Goal: Find specific page/section: Find specific page/section

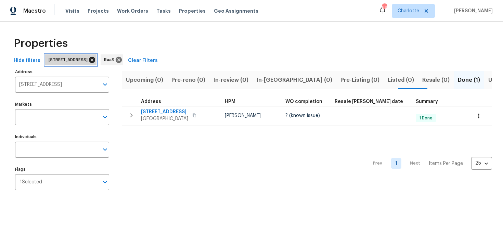
click at [95, 61] on icon at bounding box center [92, 60] width 6 height 6
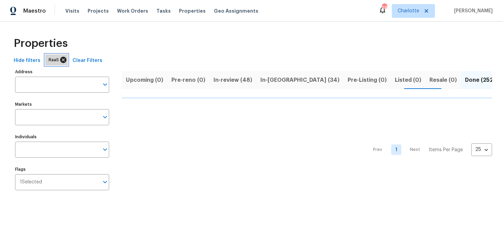
click at [63, 60] on icon at bounding box center [63, 60] width 6 height 6
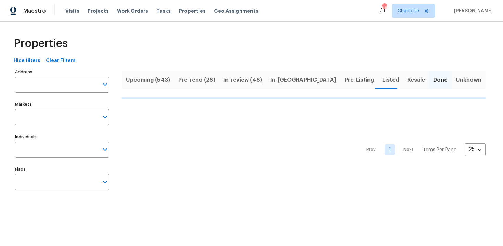
click at [145, 82] on span "Upcoming (543)" at bounding box center [148, 80] width 44 height 10
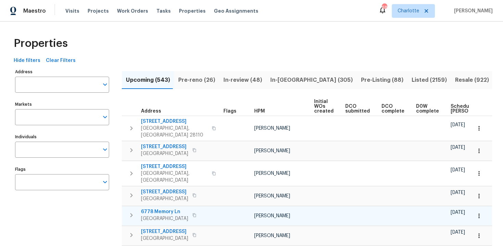
scroll to position [0, 72]
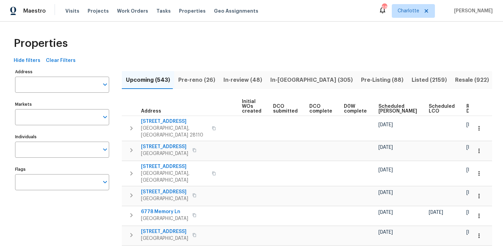
click at [466, 111] on span "Ready Date" at bounding box center [473, 109] width 15 height 10
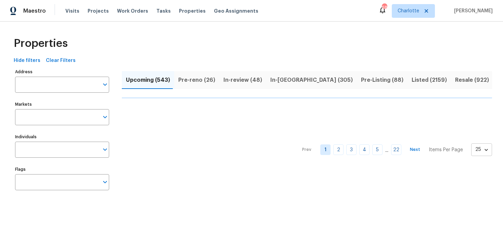
click at [485, 157] on body "Maestro Visits Projects Work Orders Tasks Properties Geo Assignments 68 [PERSON…" at bounding box center [251, 104] width 503 height 208
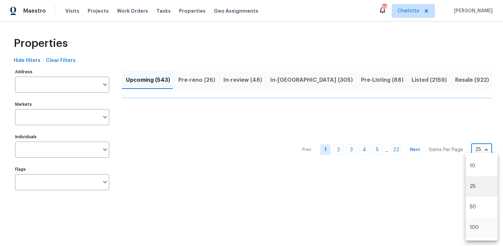
click at [477, 228] on li "100" at bounding box center [481, 227] width 32 height 21
type input "100"
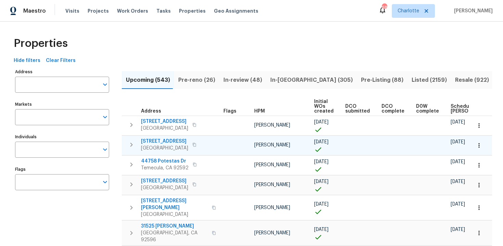
scroll to position [0, 80]
